Goal: Task Accomplishment & Management: Use online tool/utility

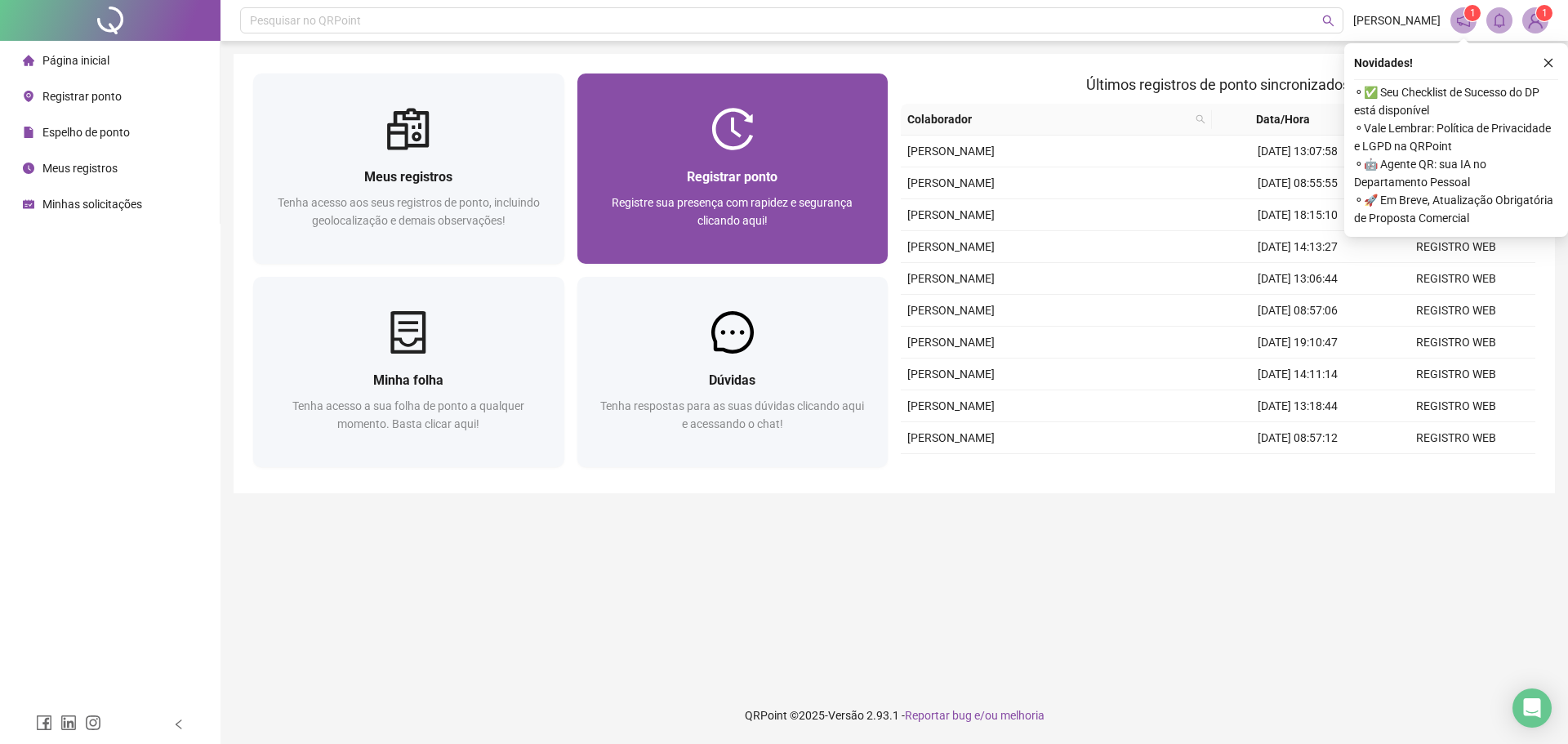
click at [755, 161] on div "Registrar ponto Registre sua presença com rapidez e segurança clicando aqui!" at bounding box center [732, 206] width 311 height 114
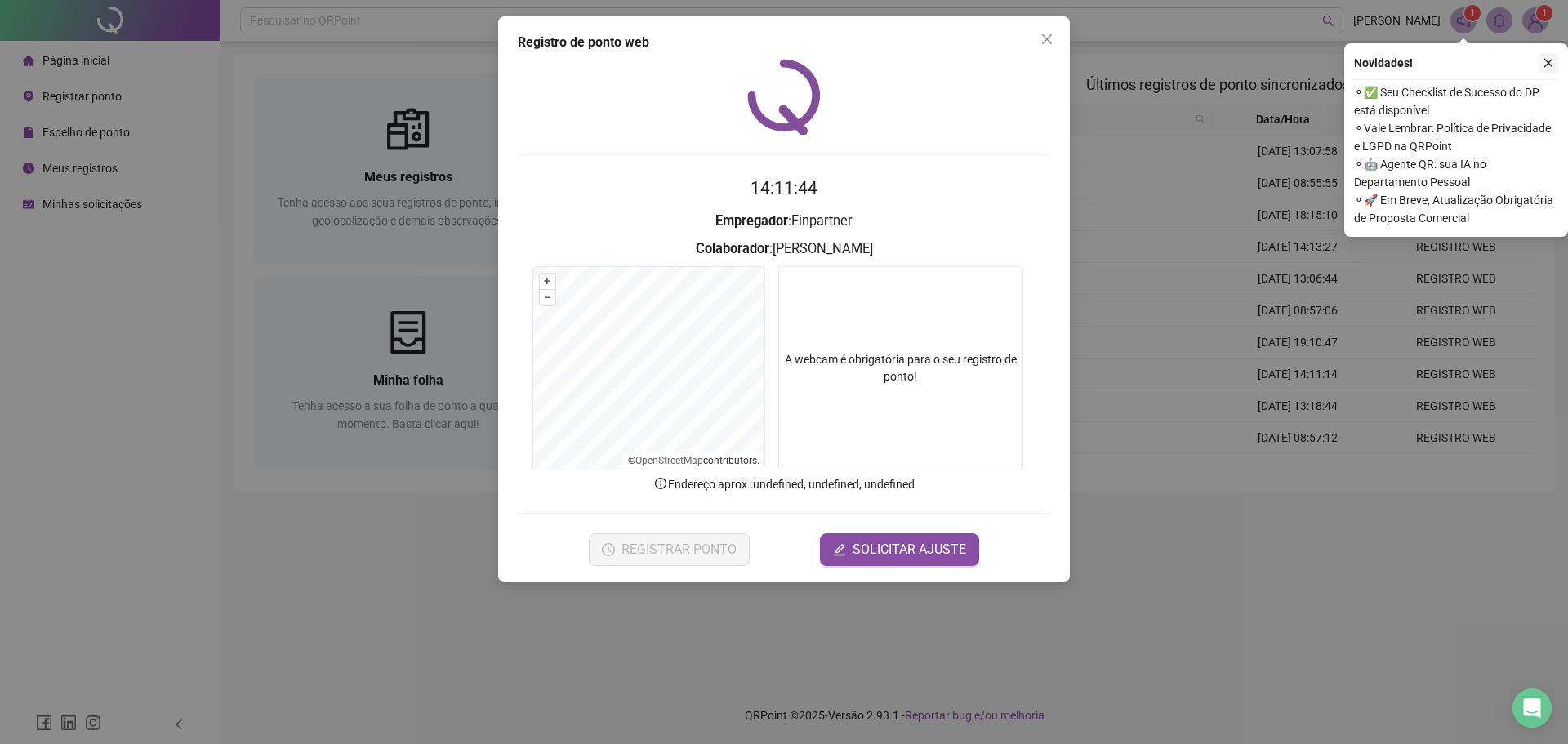
click at [1549, 65] on icon "close" at bounding box center [1549, 63] width 12 height 12
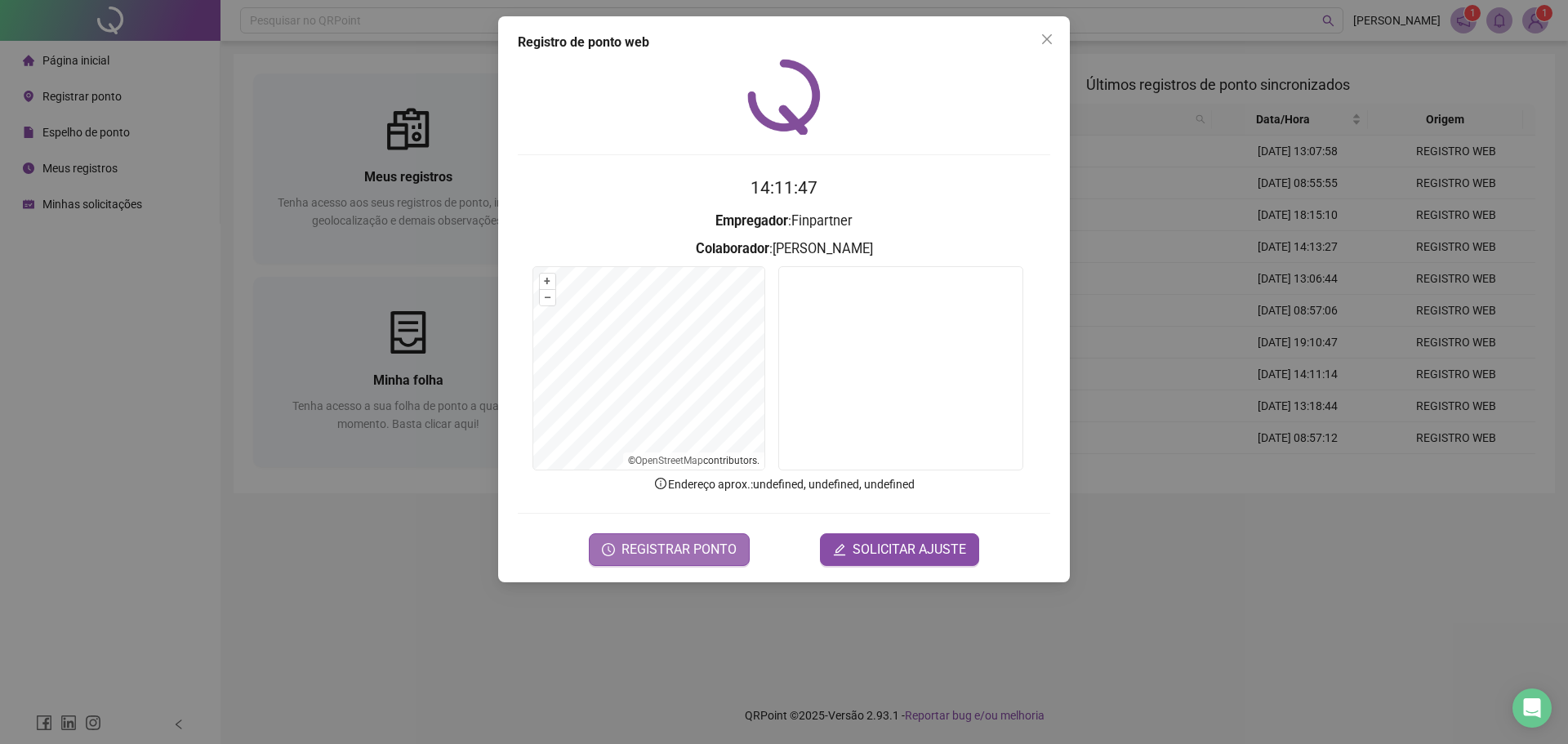
click at [705, 548] on span "REGISTRAR PONTO" at bounding box center [679, 549] width 115 height 19
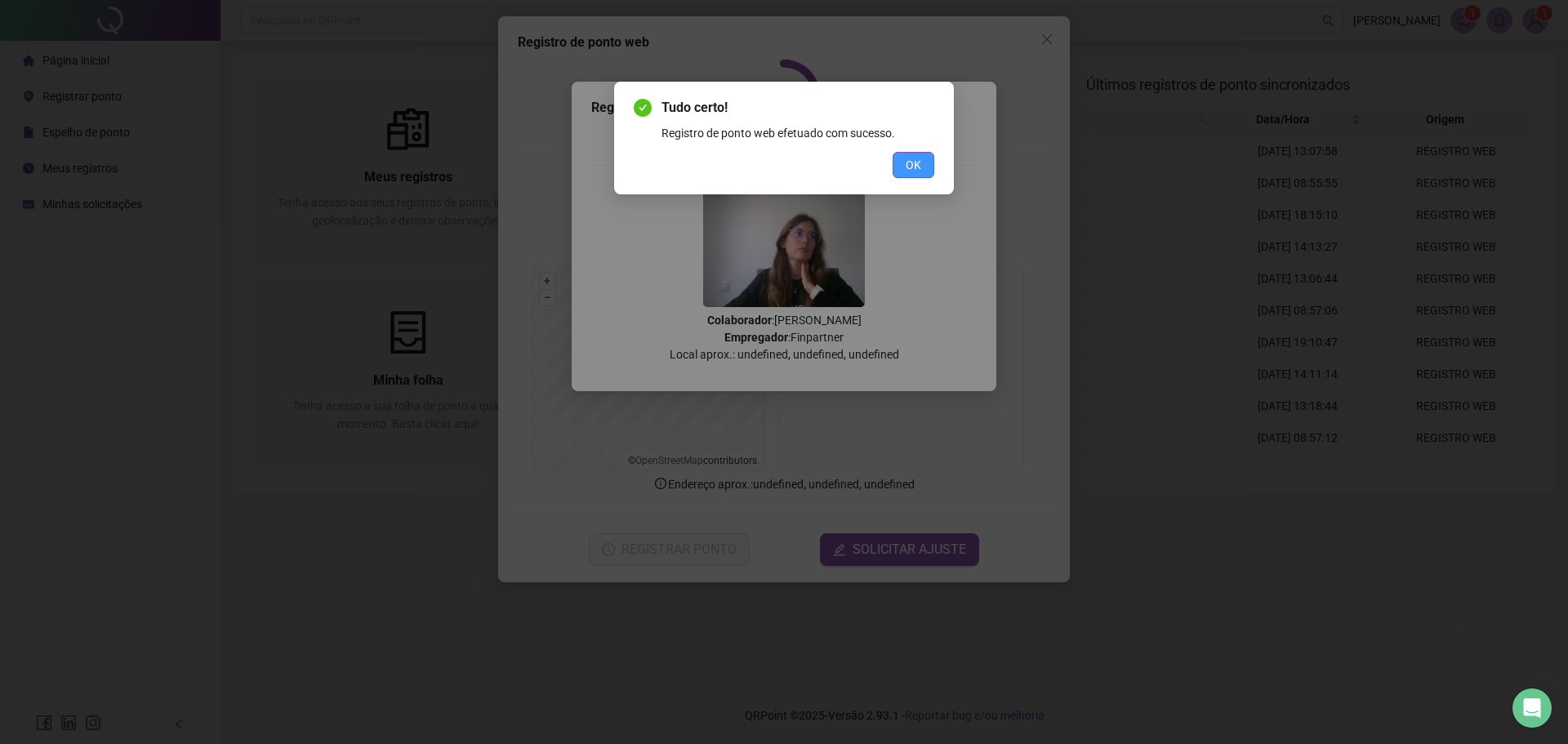
click at [903, 173] on button "OK" at bounding box center [913, 165] width 42 height 26
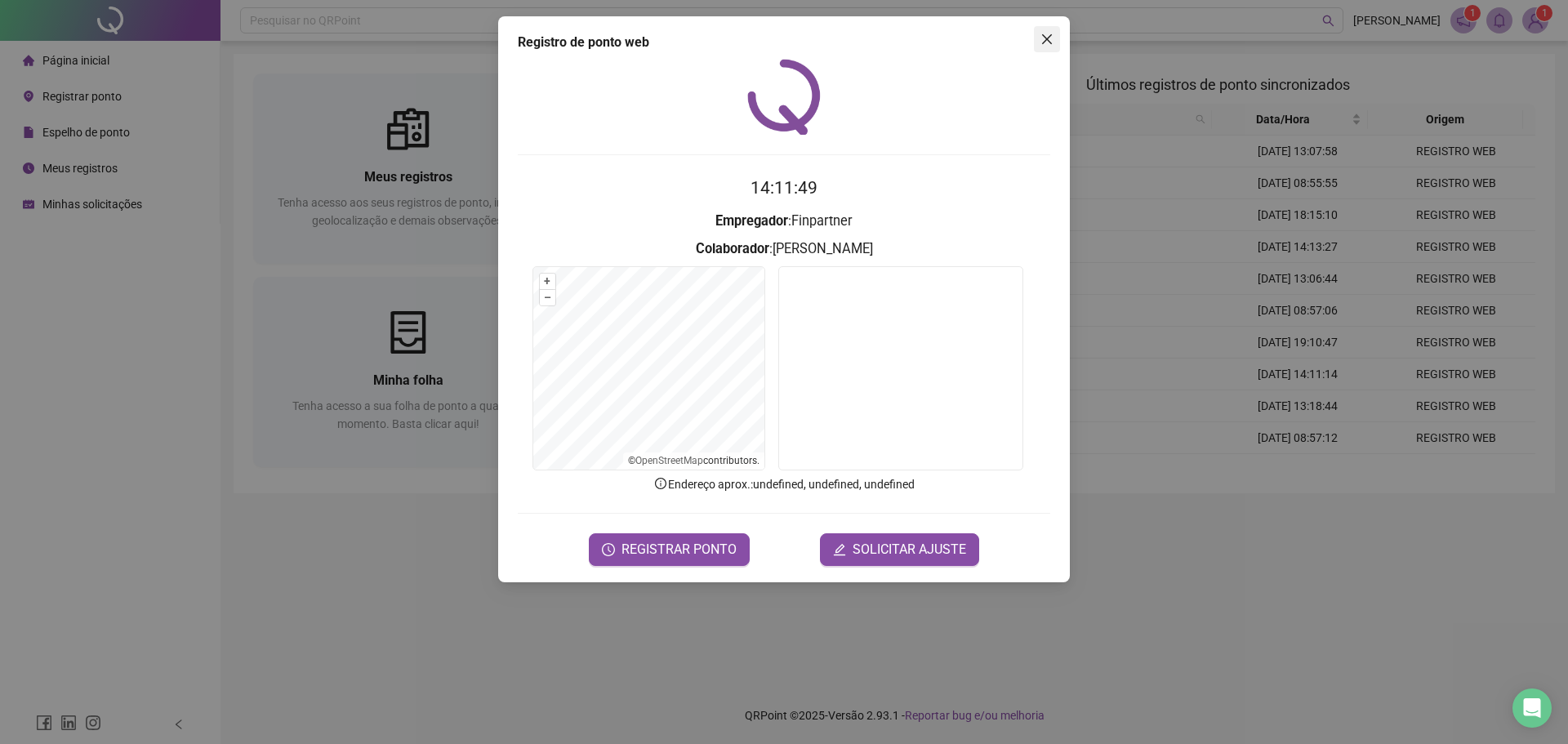
click at [1054, 38] on span "Close" at bounding box center [1046, 39] width 26 height 13
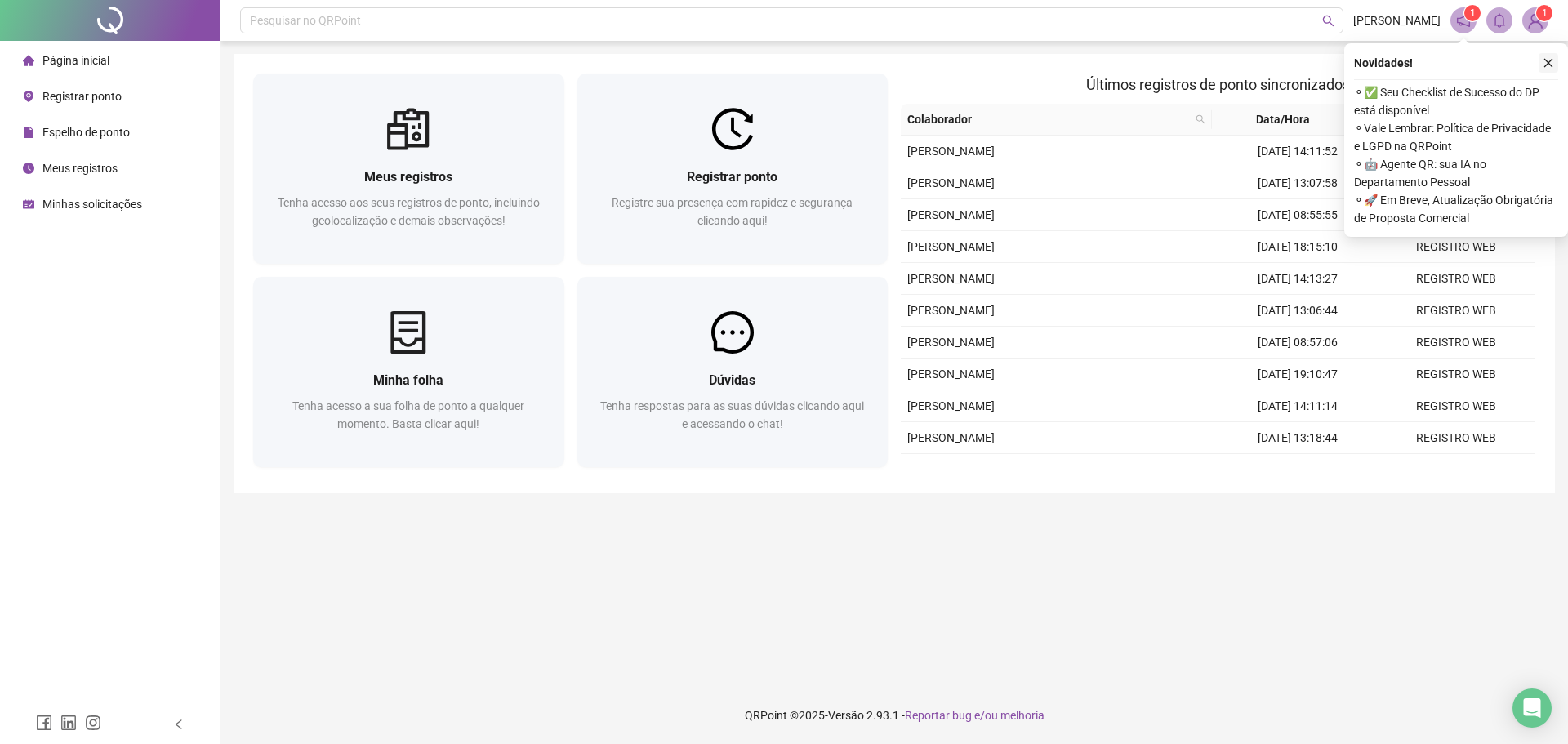
click at [1555, 63] on button "button" at bounding box center [1549, 62] width 19 height 19
